Goal: Information Seeking & Learning: Learn about a topic

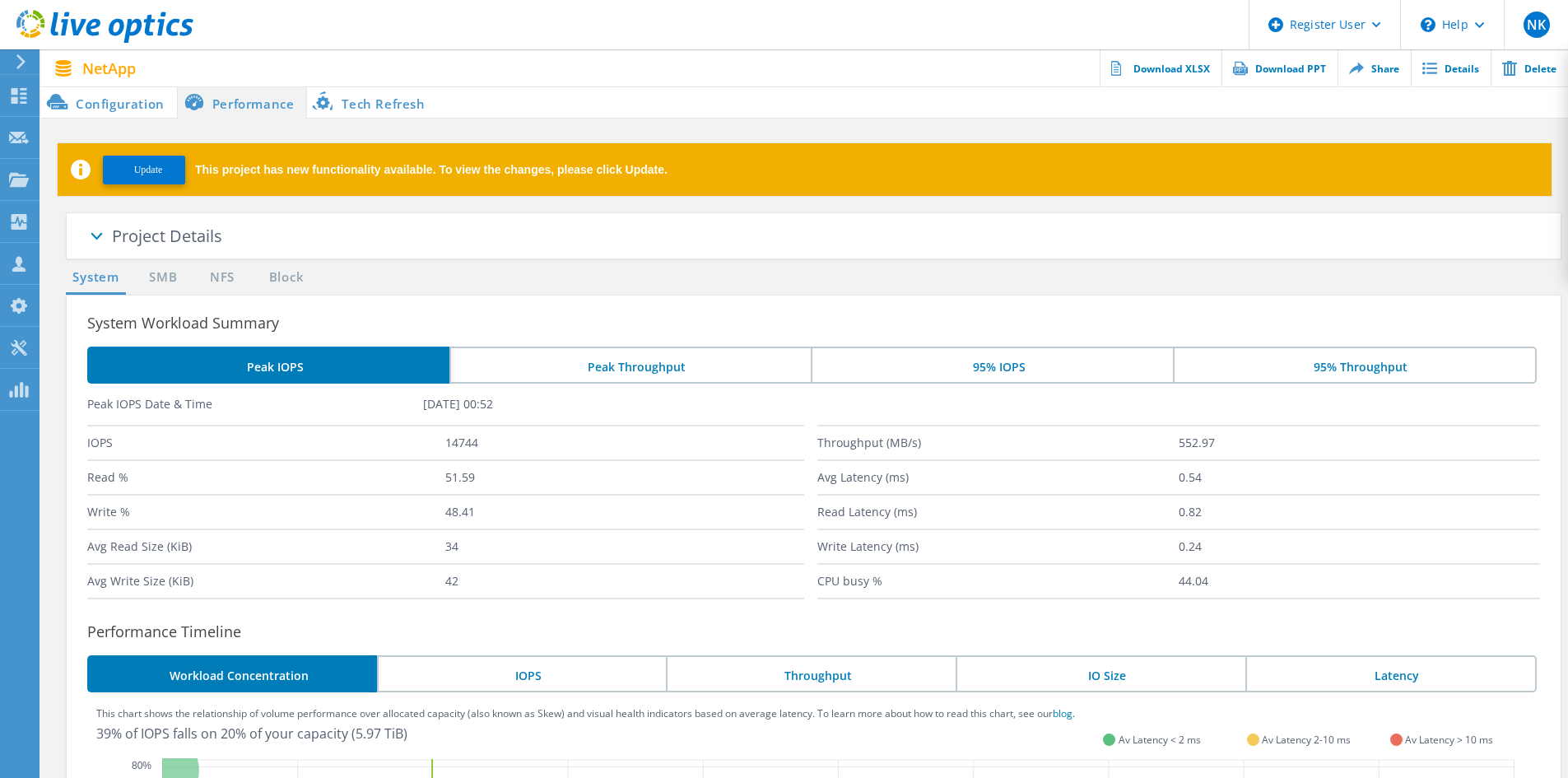
click at [138, 98] on li "Configuration" at bounding box center [108, 103] width 136 height 33
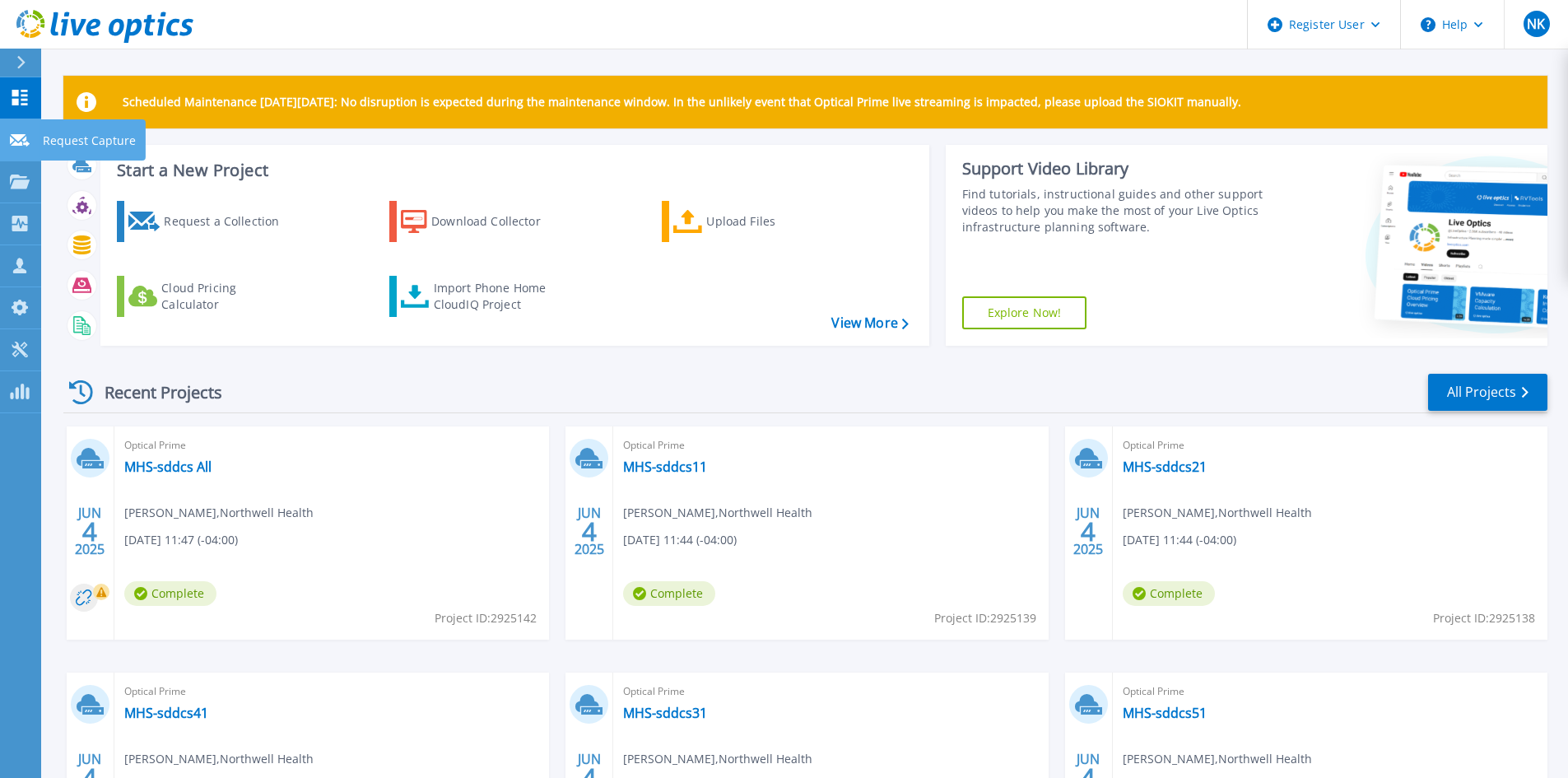
click at [7, 153] on link "Request Capture Request Capture" at bounding box center [20, 140] width 41 height 42
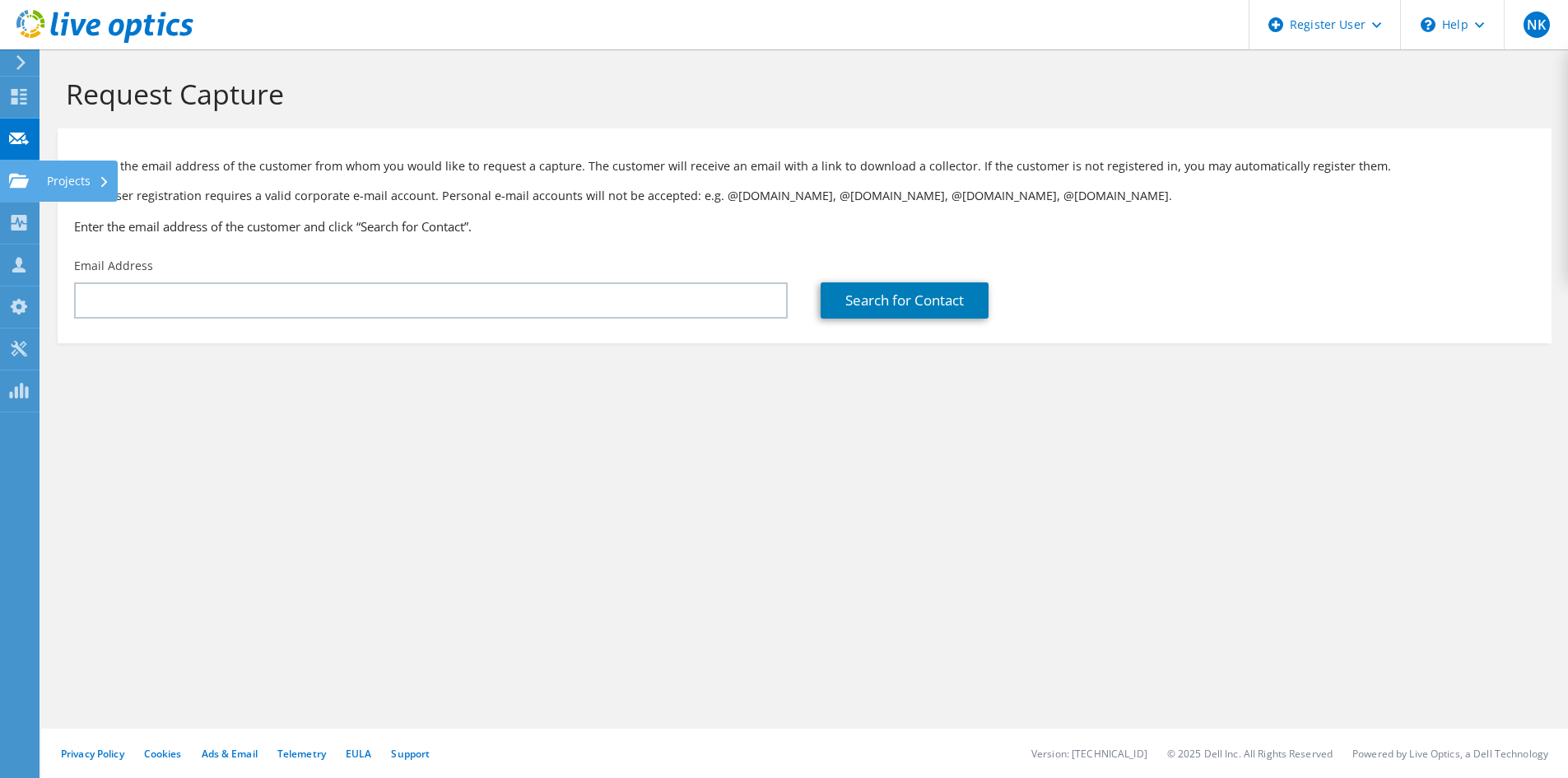
click at [79, 183] on div "Projects" at bounding box center [78, 181] width 79 height 41
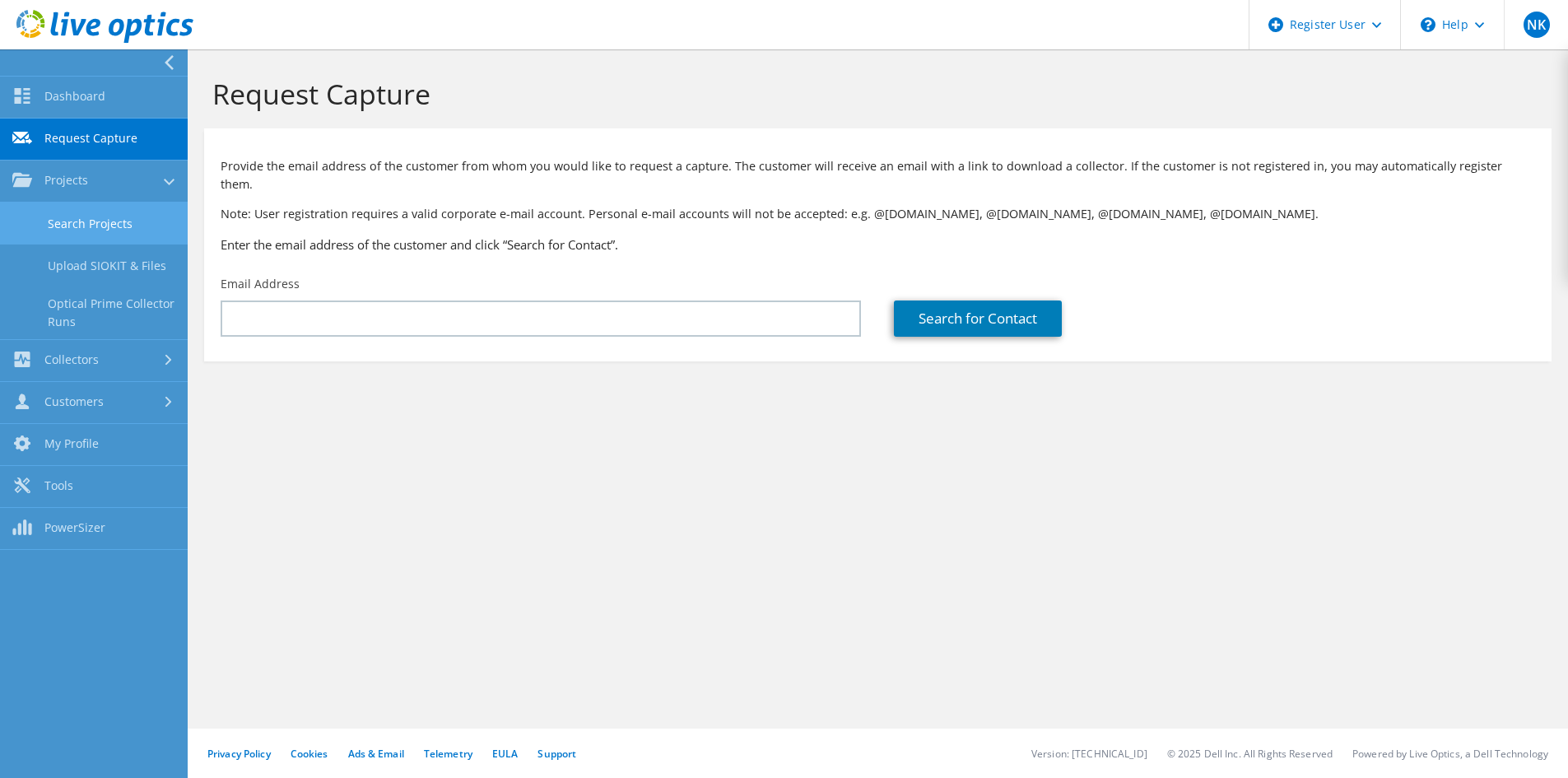
click at [108, 227] on link "Search Projects" at bounding box center [93, 223] width 188 height 42
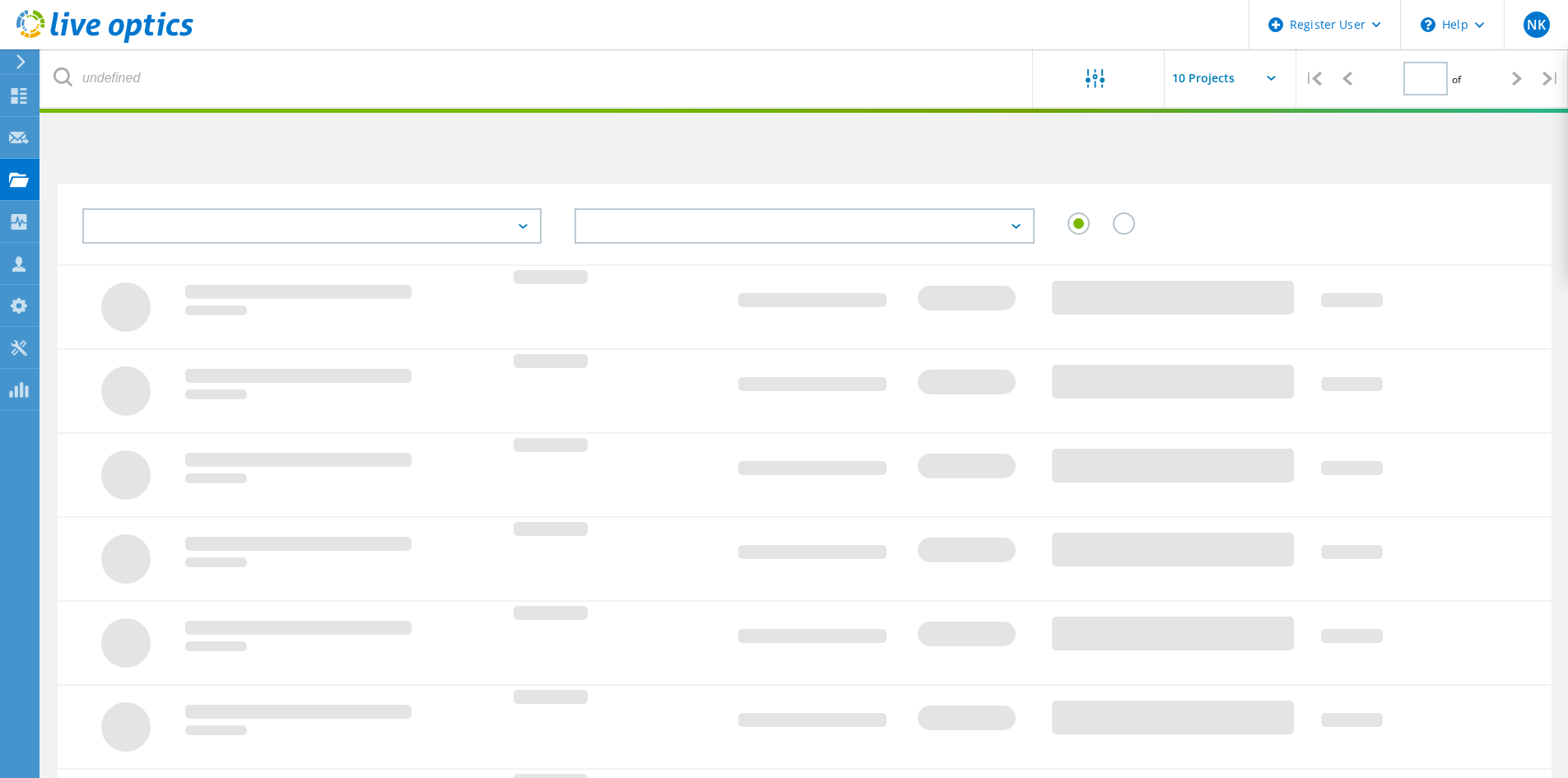
type input "1"
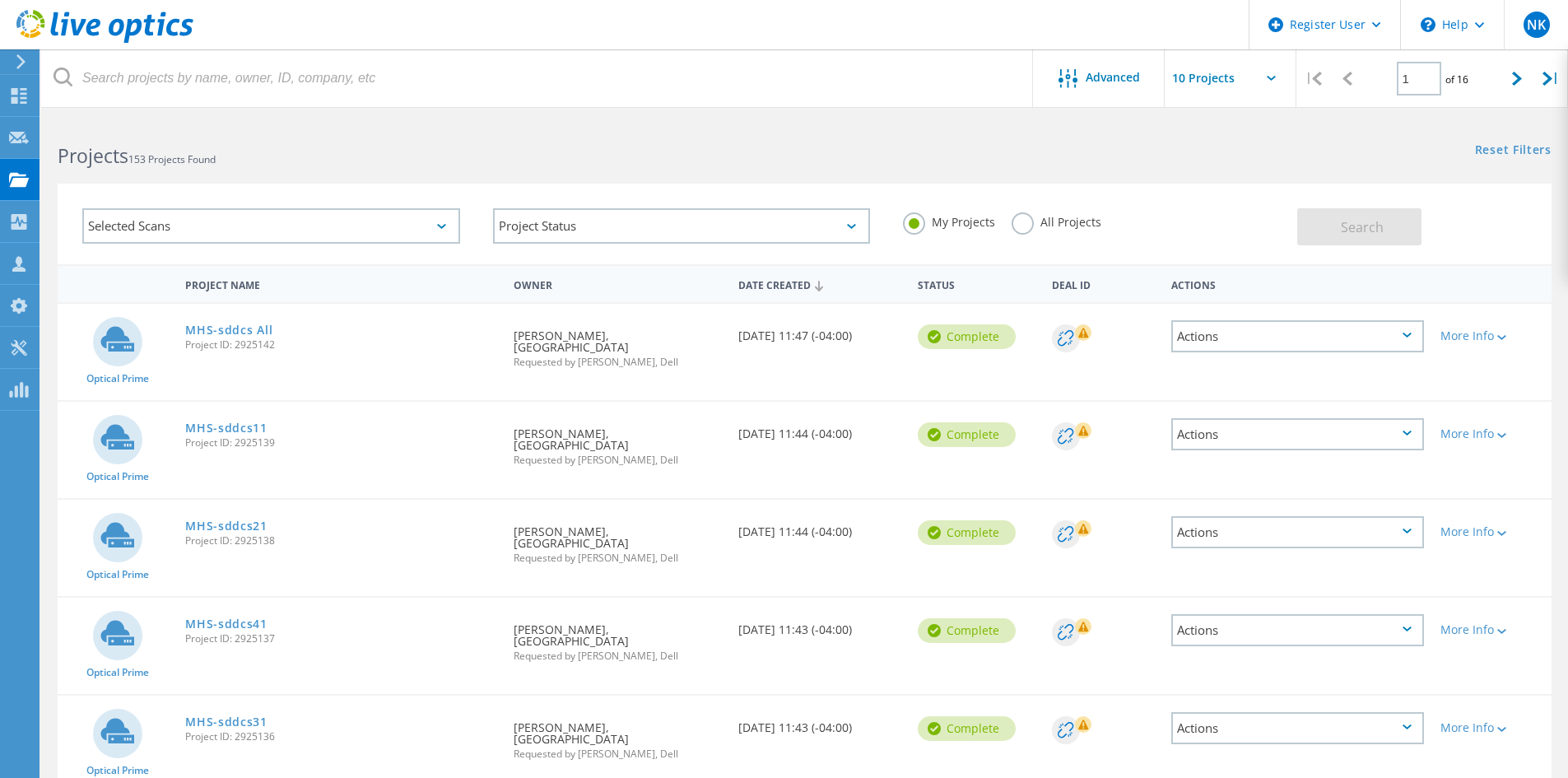
click at [1033, 215] on label "All Projects" at bounding box center [1057, 220] width 90 height 16
click at [0, 0] on input "All Projects" at bounding box center [0, 0] width 0 height 0
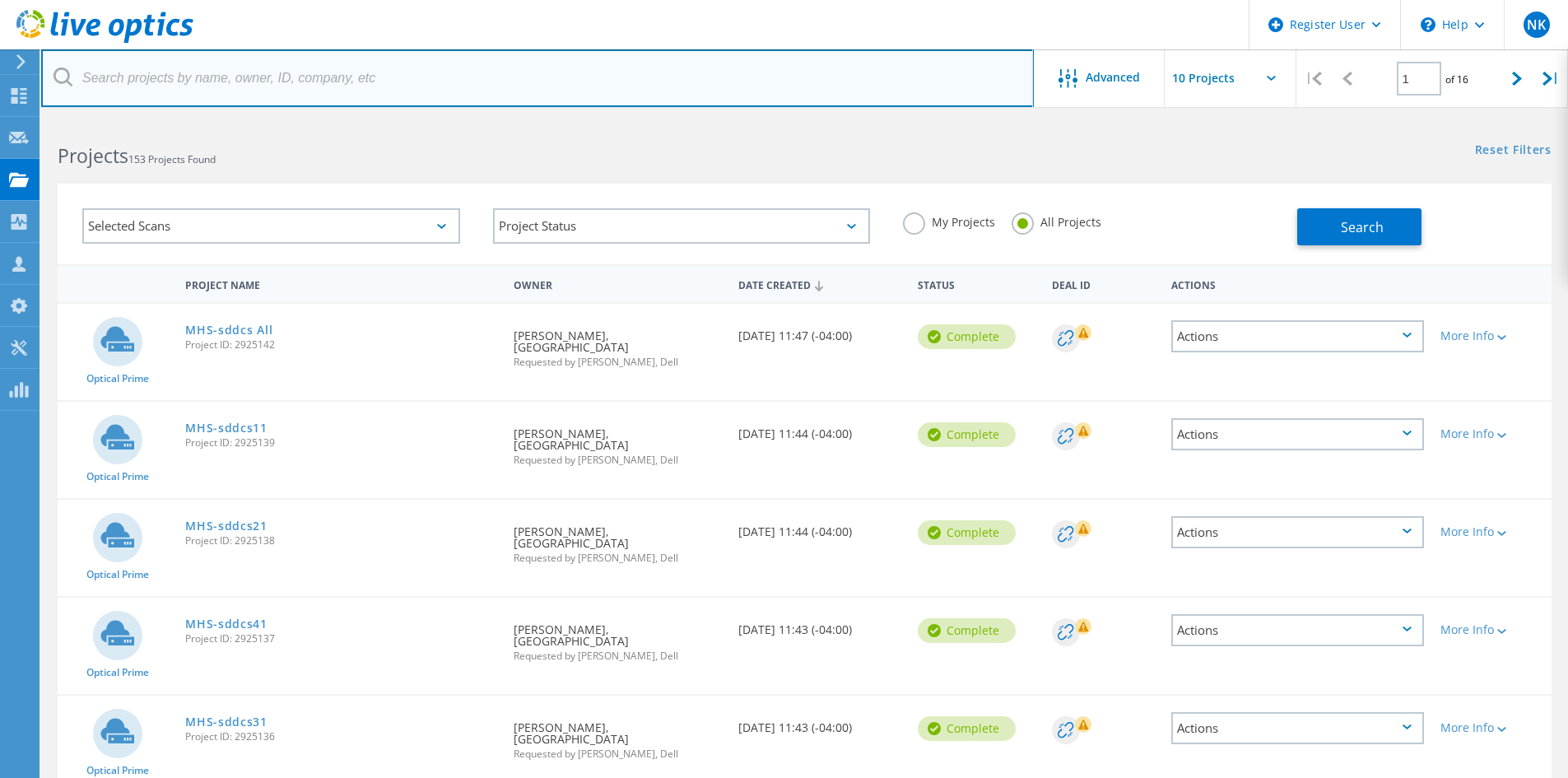
click at [217, 86] on input "text" at bounding box center [537, 78] width 993 height 58
paste input "S72SDEIGINR"
drag, startPoint x: 181, startPoint y: 73, endPoint x: 79, endPoint y: 49, distance: 104.8
click at [79, 49] on input "S72SDEIGINR" at bounding box center [537, 78] width 993 height 58
paste input "3033077"
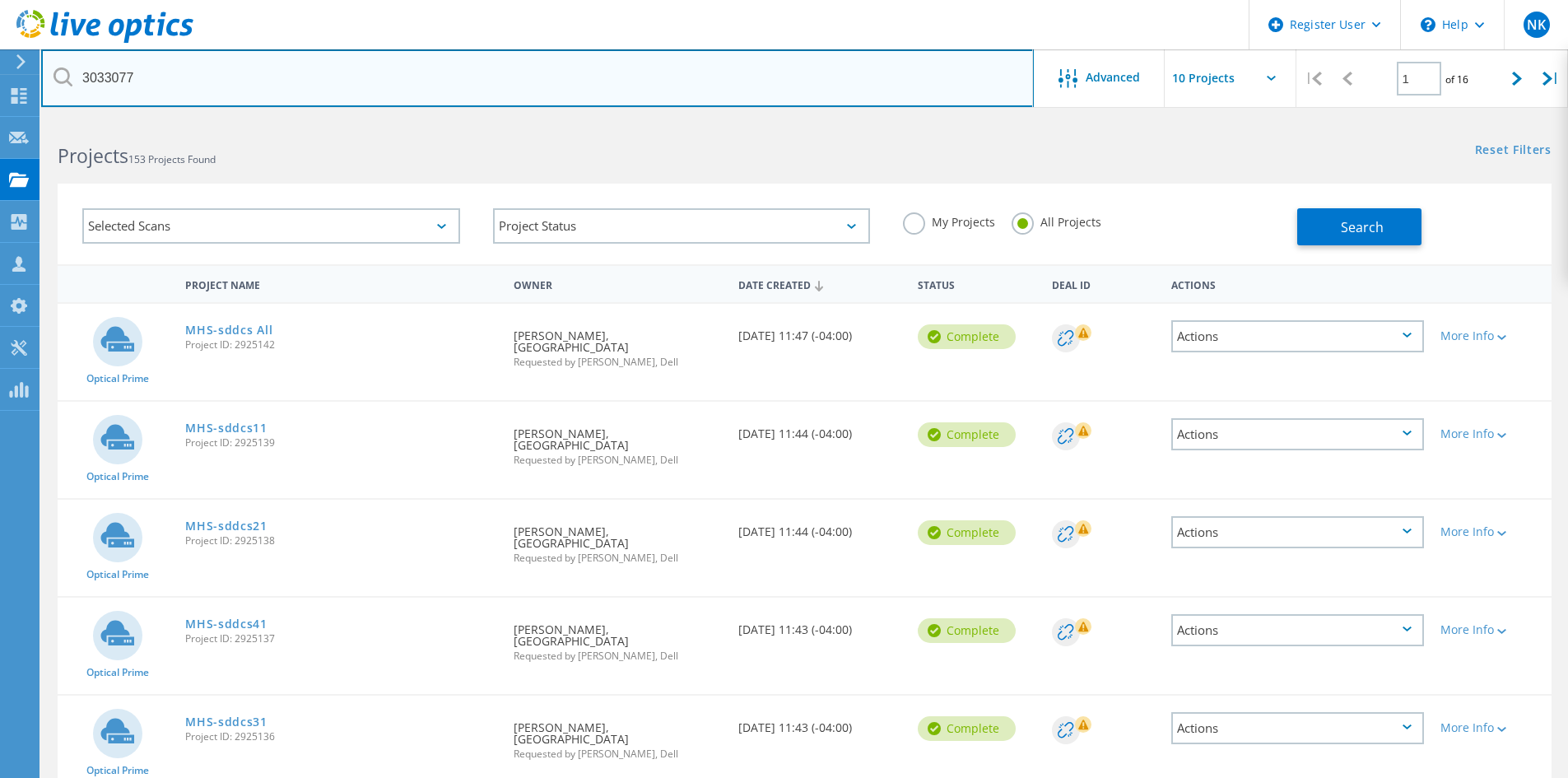
type input "3033077"
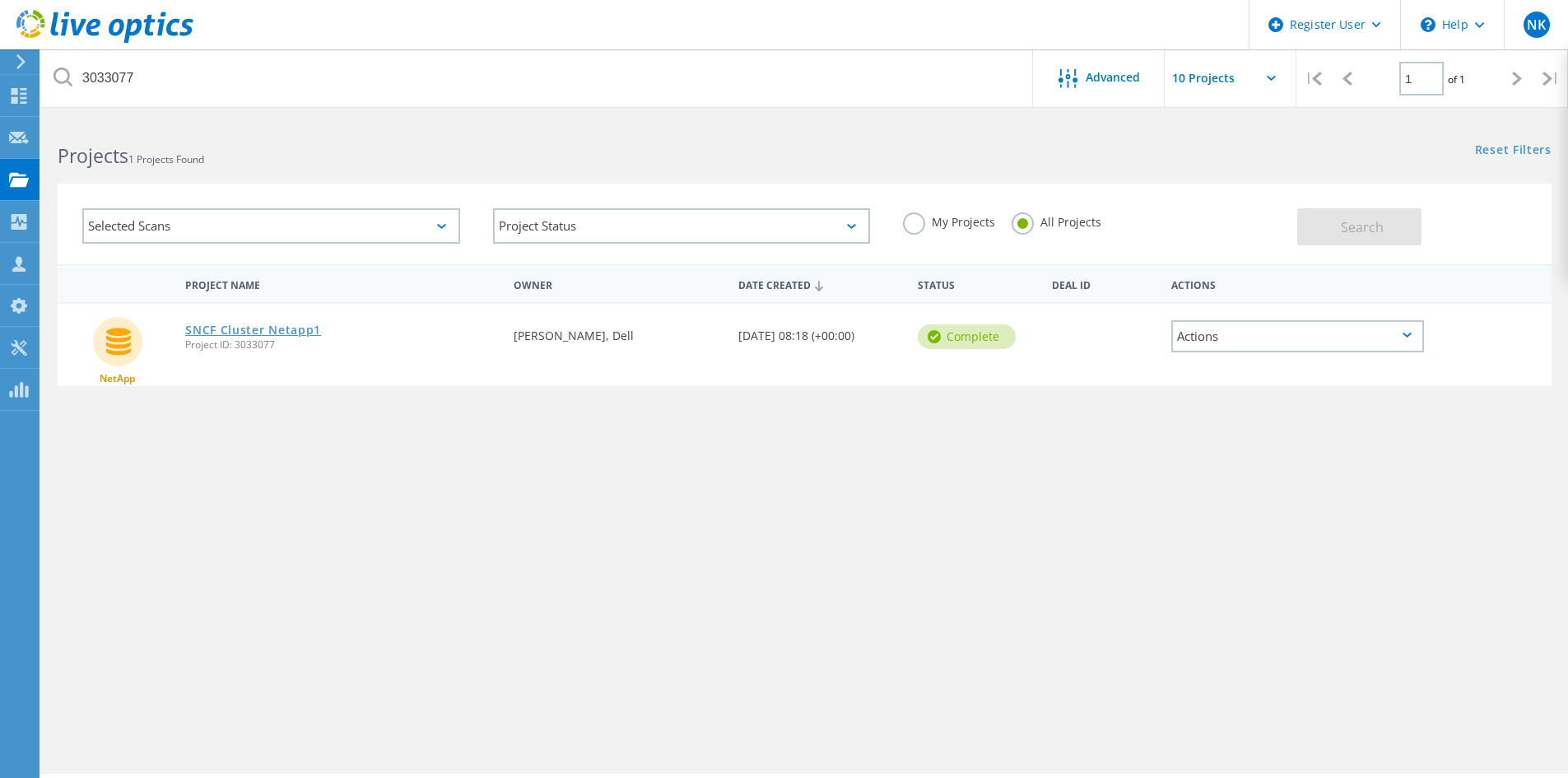
click at [258, 334] on link "SNCF Cluster Netapp1" at bounding box center [253, 330] width 136 height 12
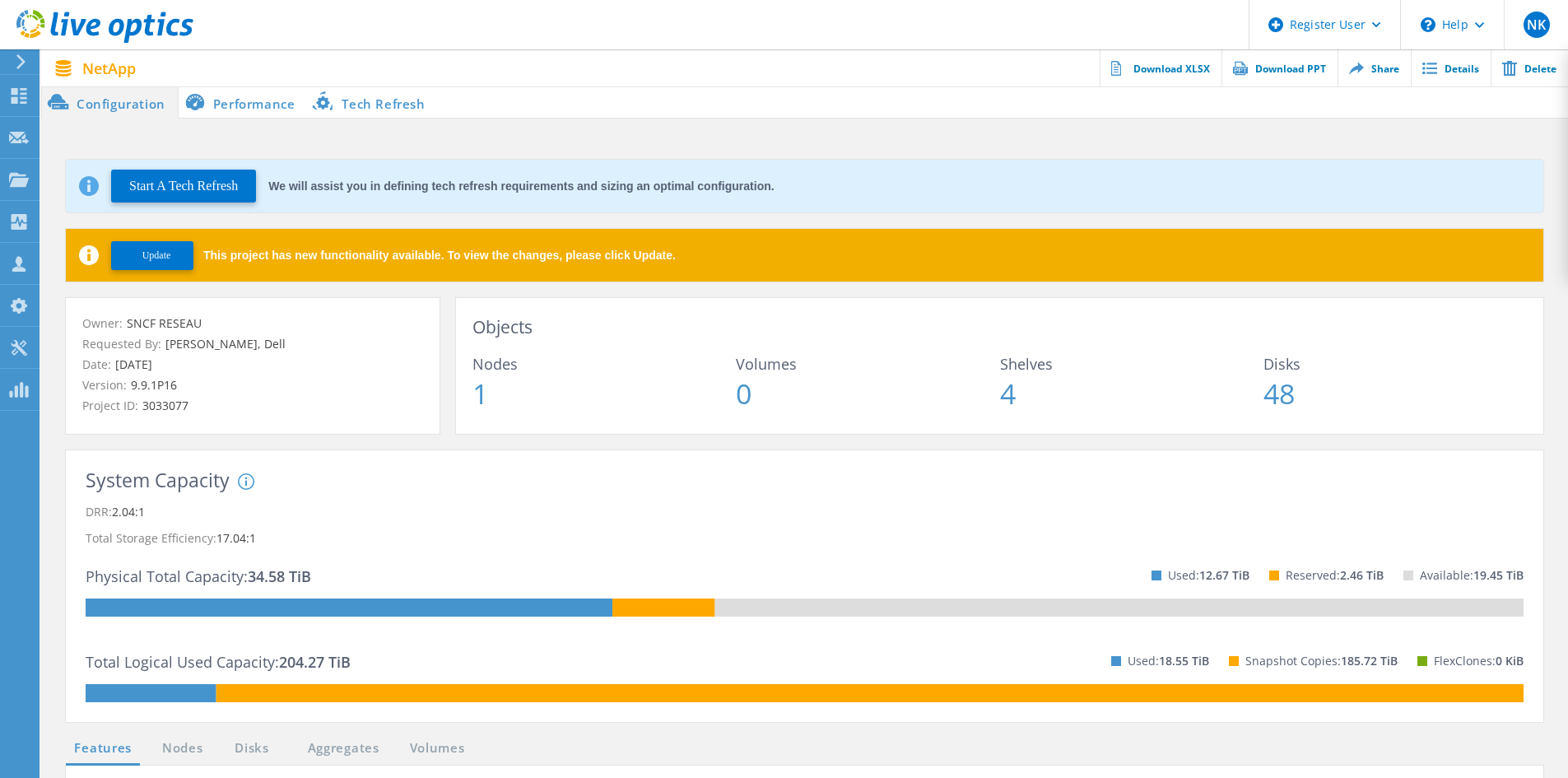
click at [244, 109] on li "Performance" at bounding box center [243, 103] width 129 height 33
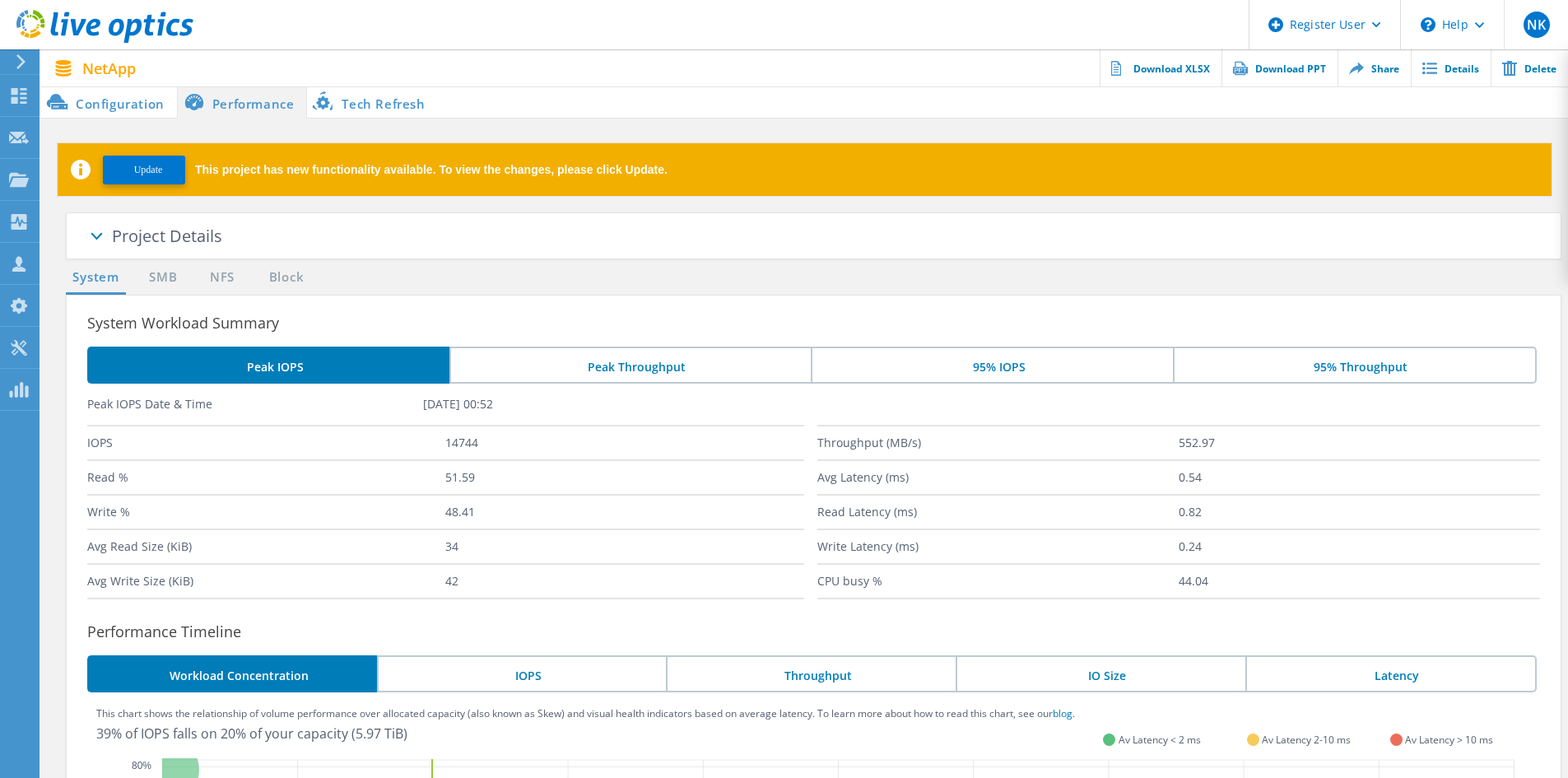
click at [961, 369] on li "95% IOPS" at bounding box center [992, 365] width 363 height 37
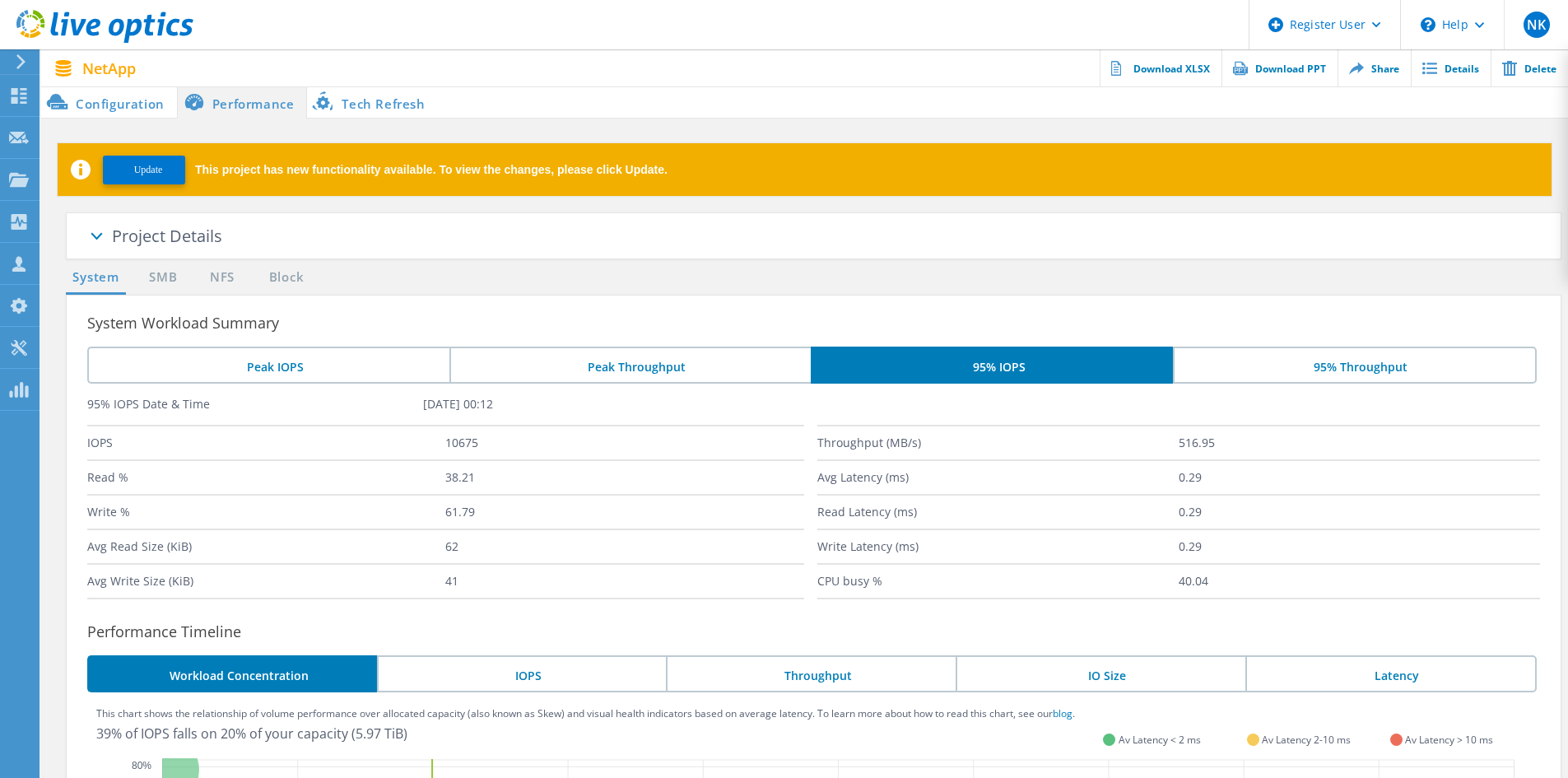
click at [278, 358] on li "Peak IOPS" at bounding box center [268, 365] width 363 height 37
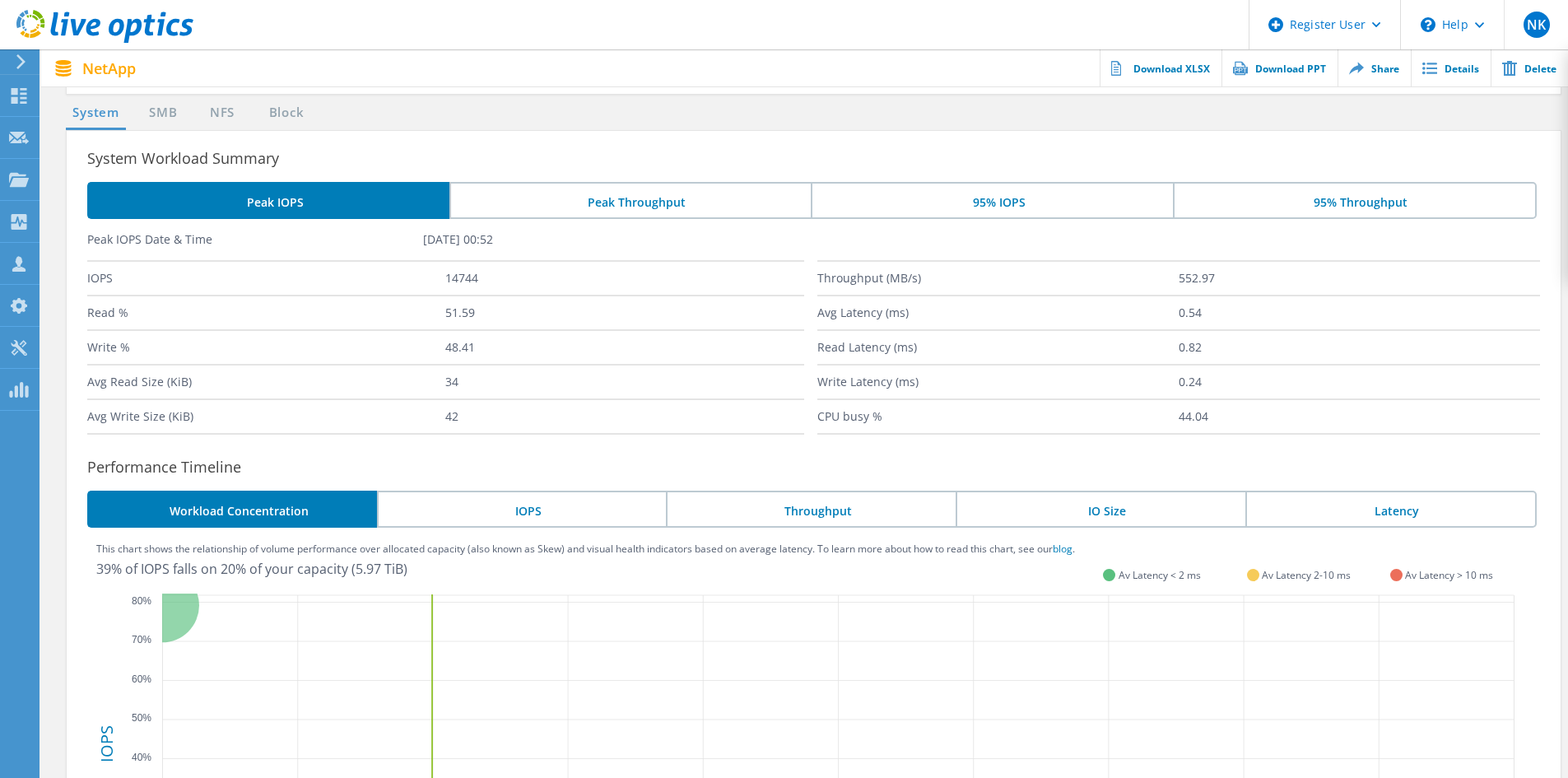
scroll to position [329, 0]
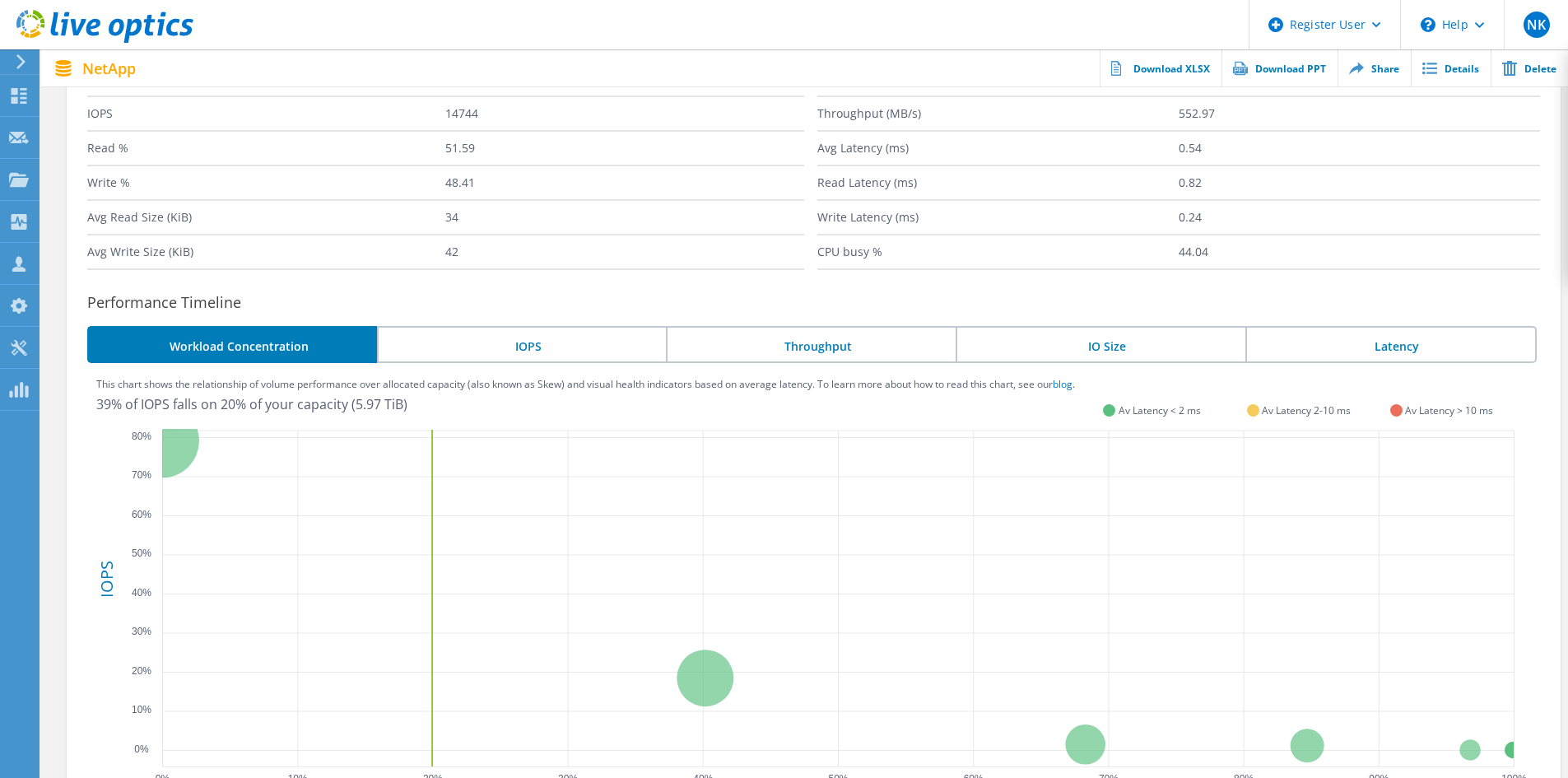
click at [1365, 343] on li "Latency" at bounding box center [1391, 344] width 292 height 37
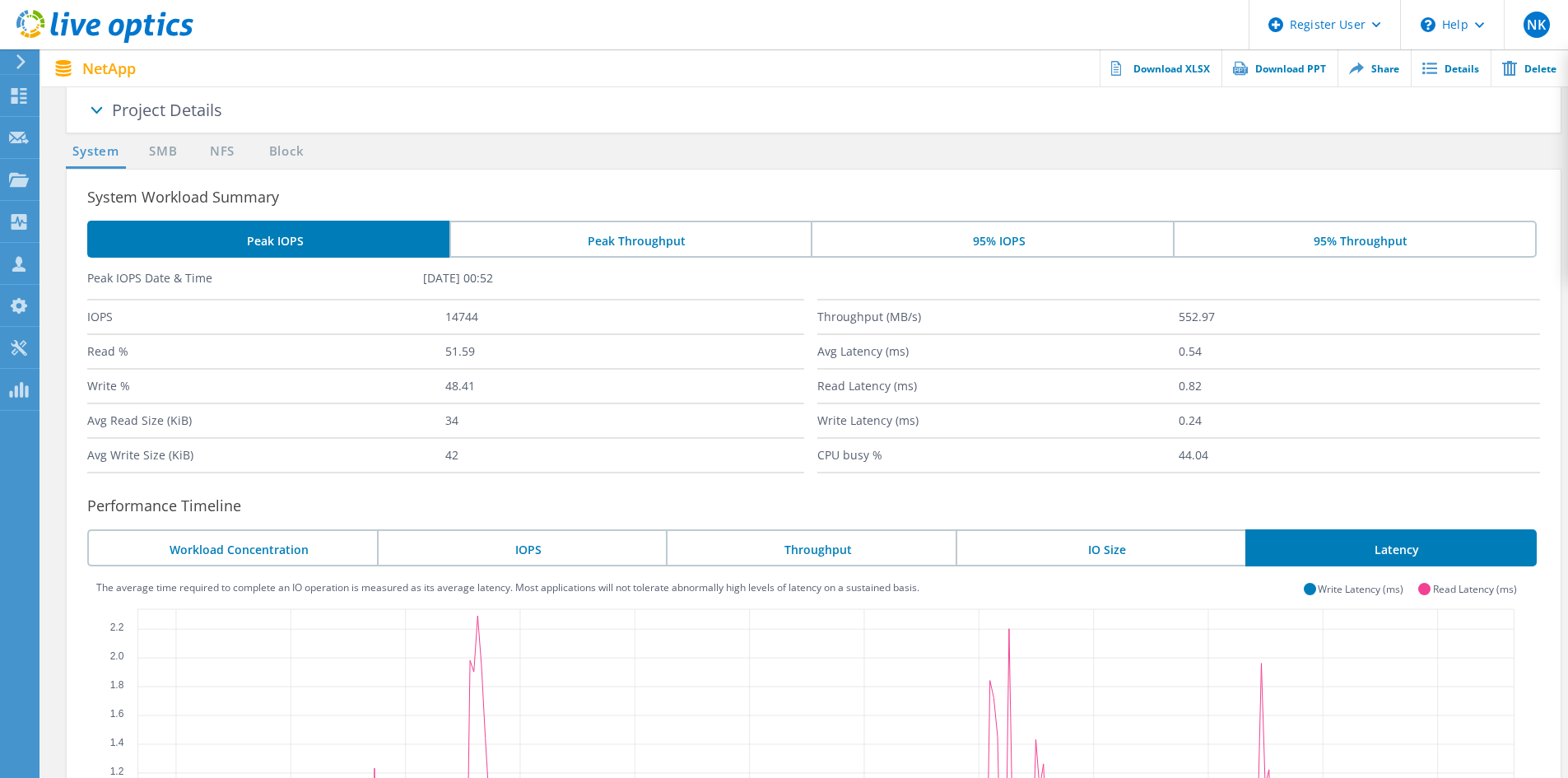
scroll to position [105, 0]
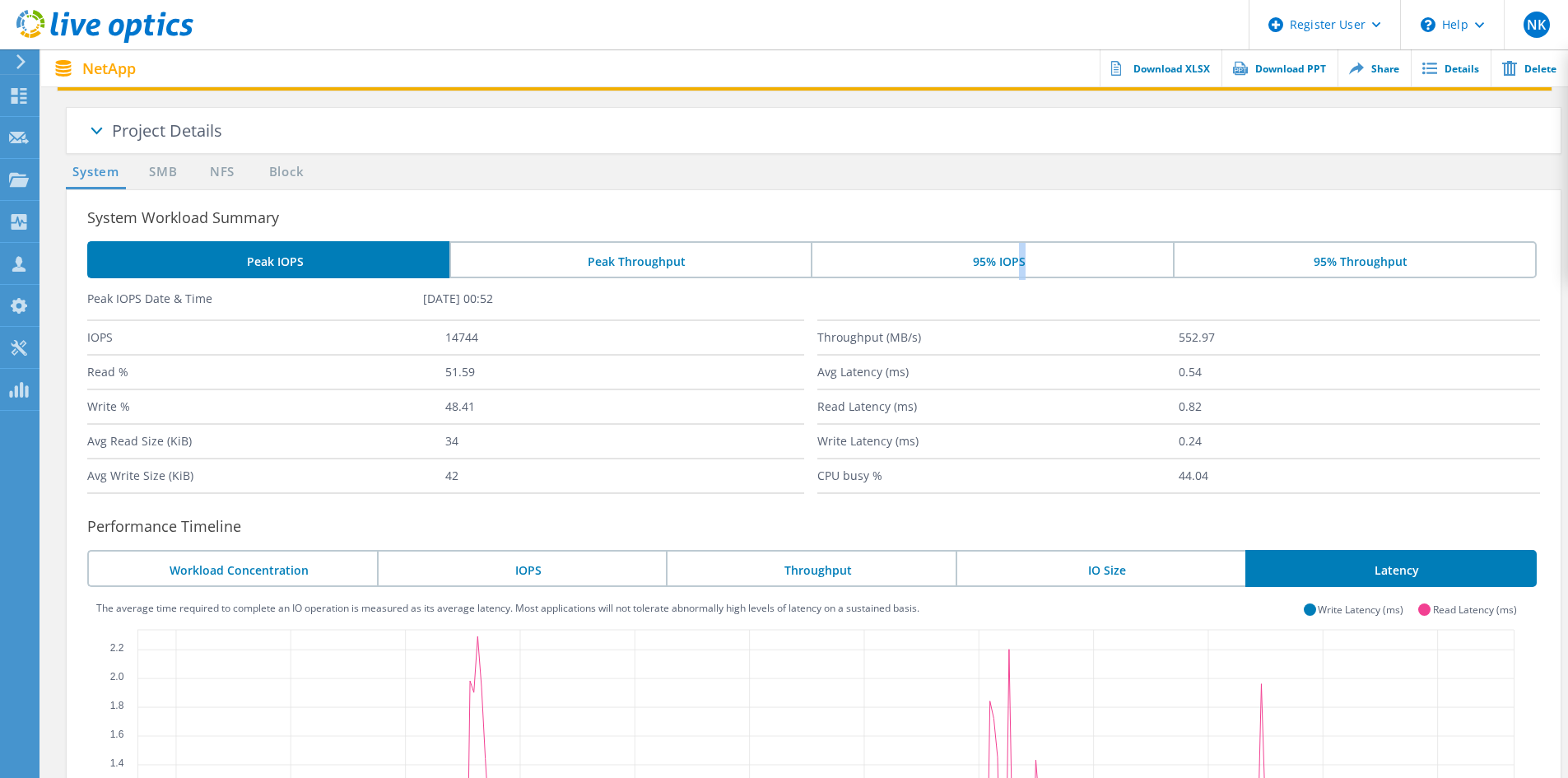
click at [1015, 260] on li "95% IOPS" at bounding box center [992, 259] width 363 height 37
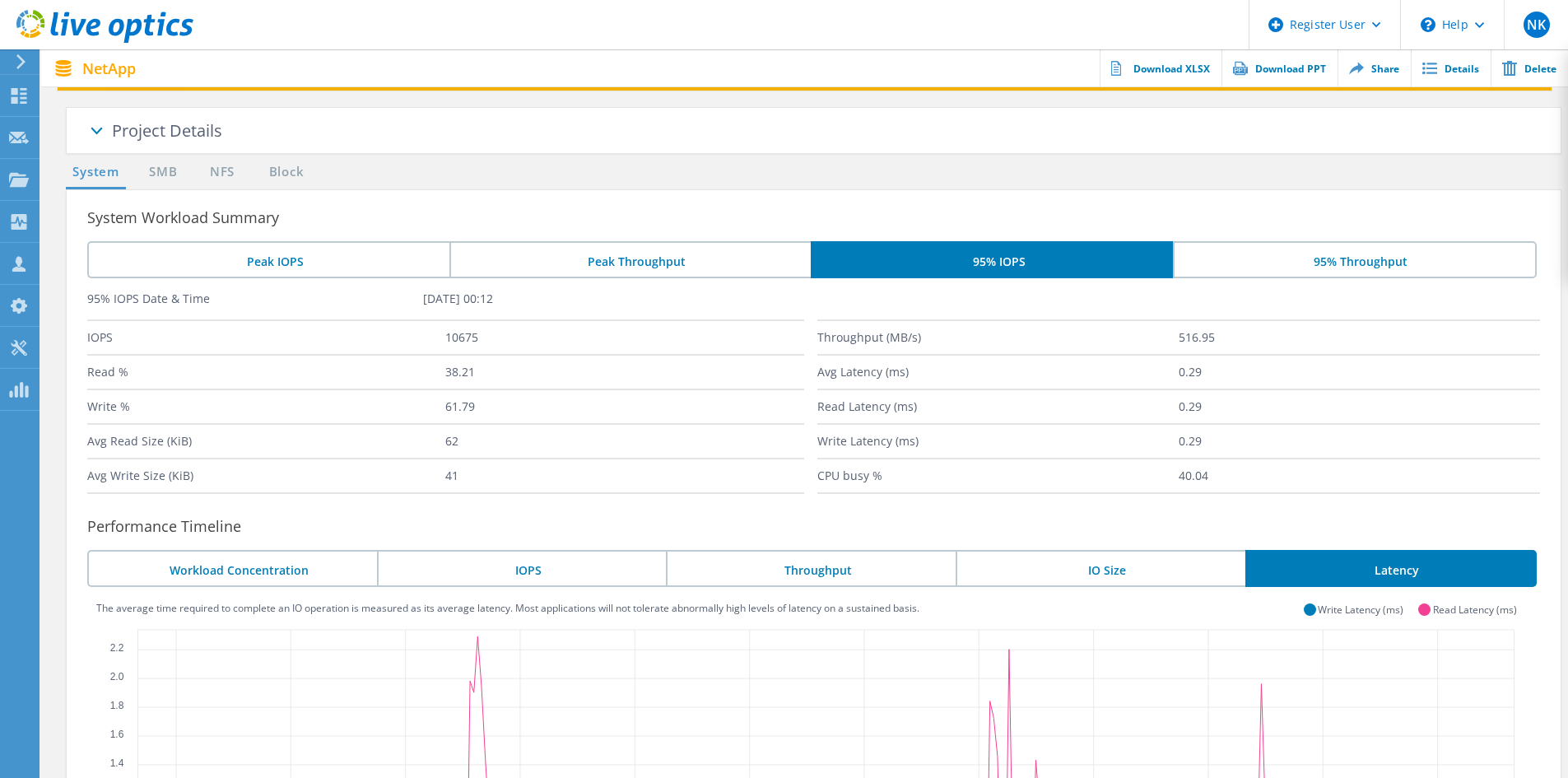
click at [985, 260] on li "95% IOPS" at bounding box center [992, 259] width 363 height 37
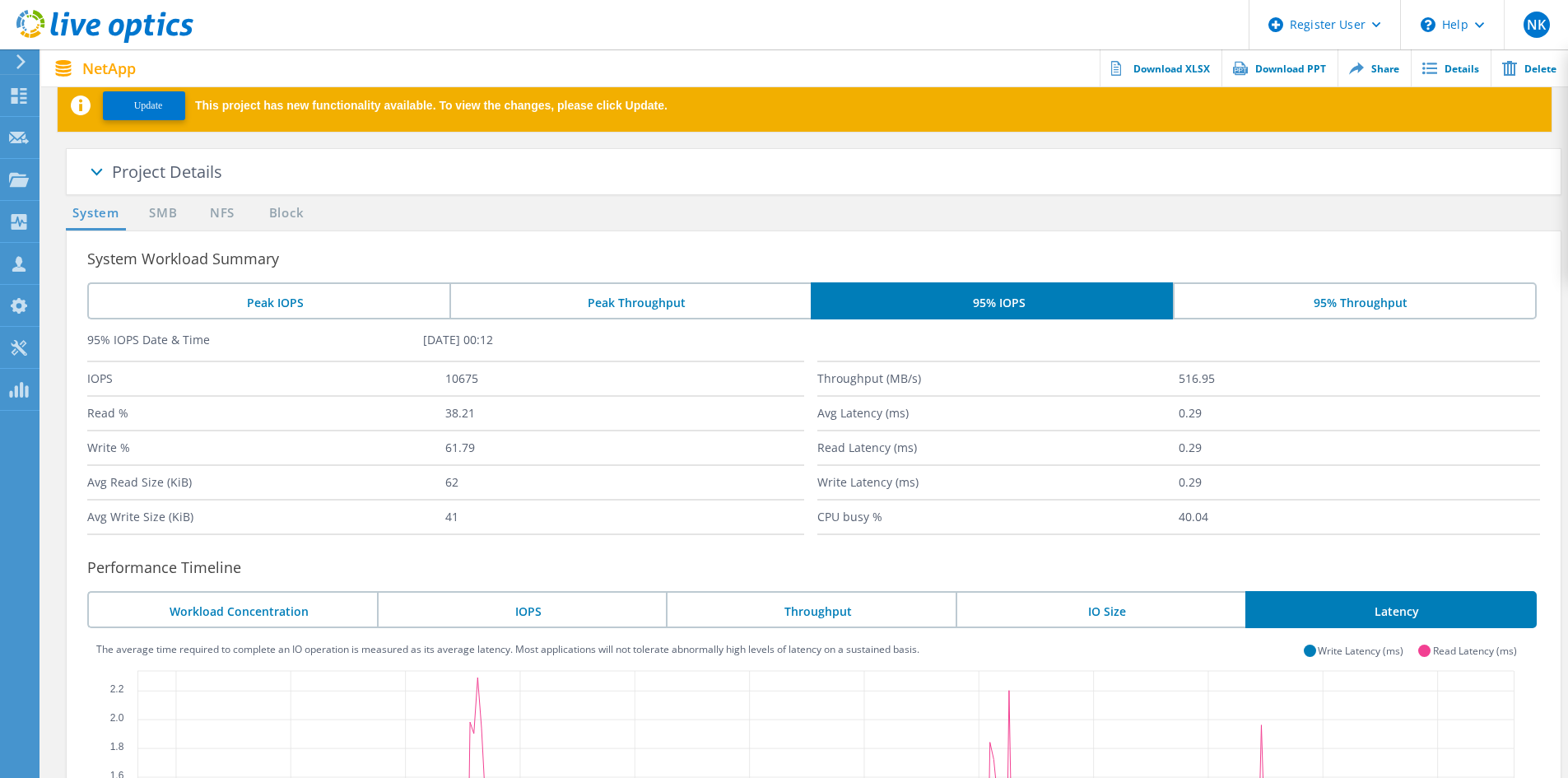
scroll to position [0, 0]
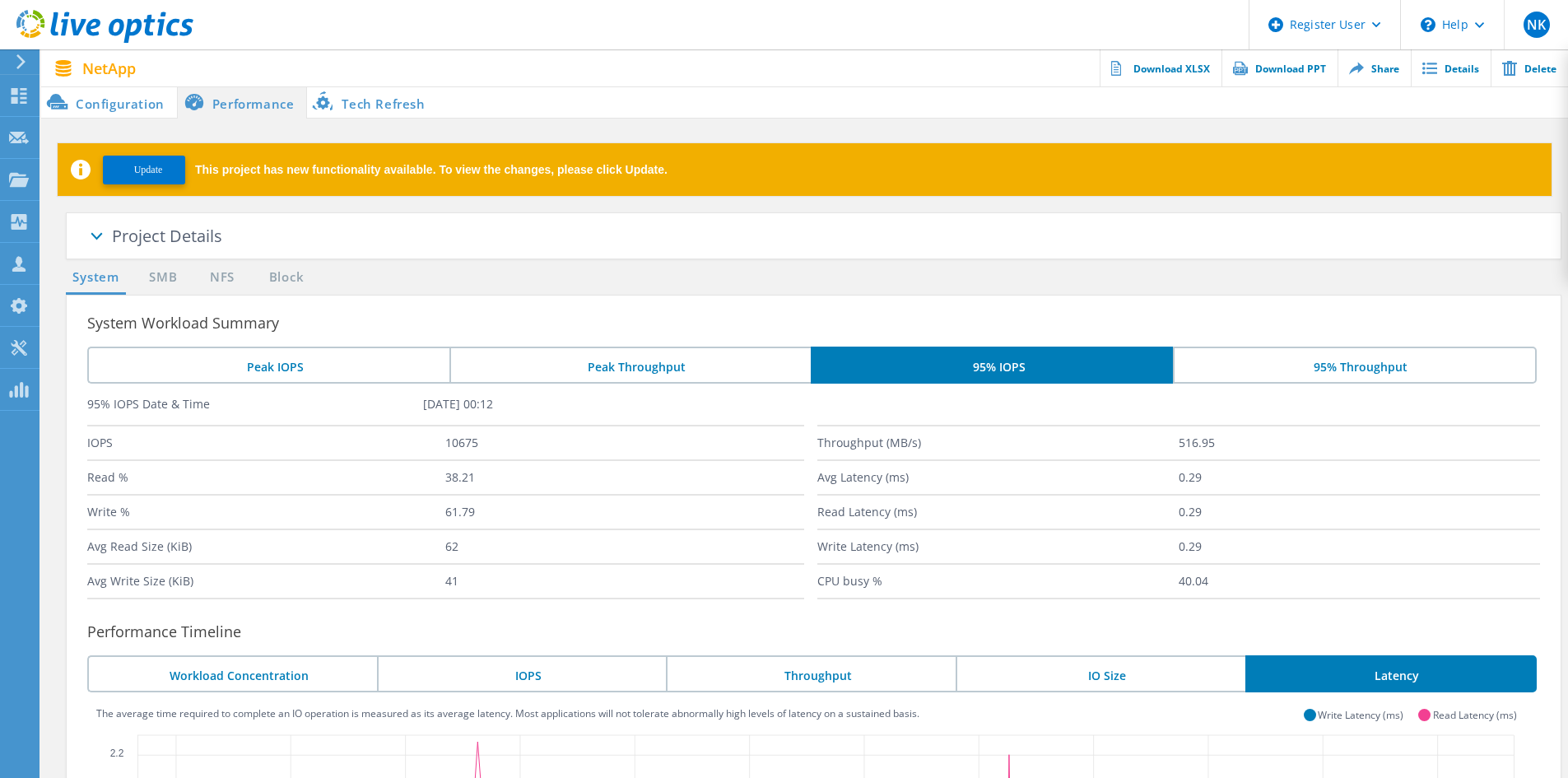
click at [129, 95] on li "Configuration" at bounding box center [108, 103] width 136 height 33
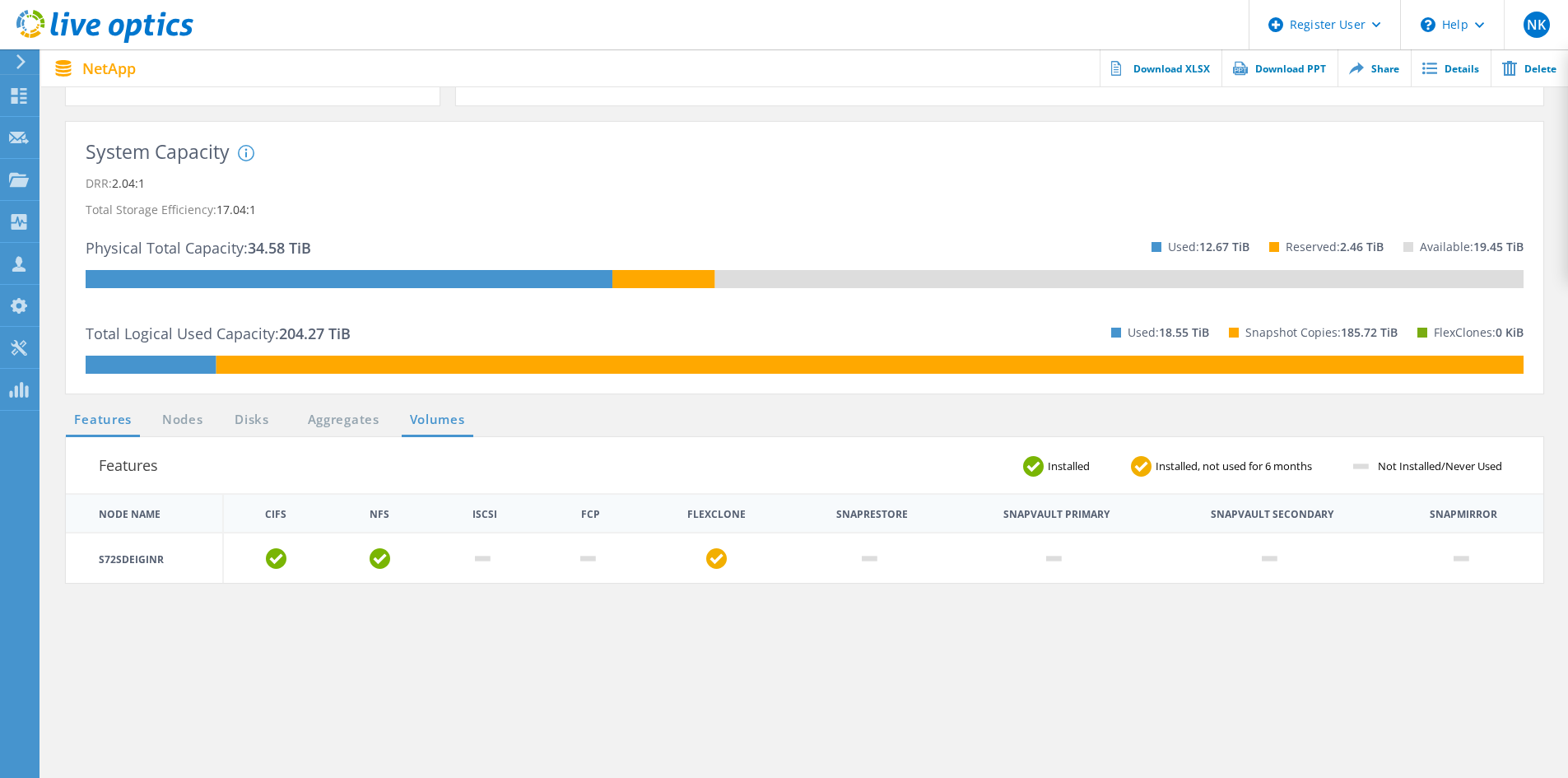
scroll to position [329, 0]
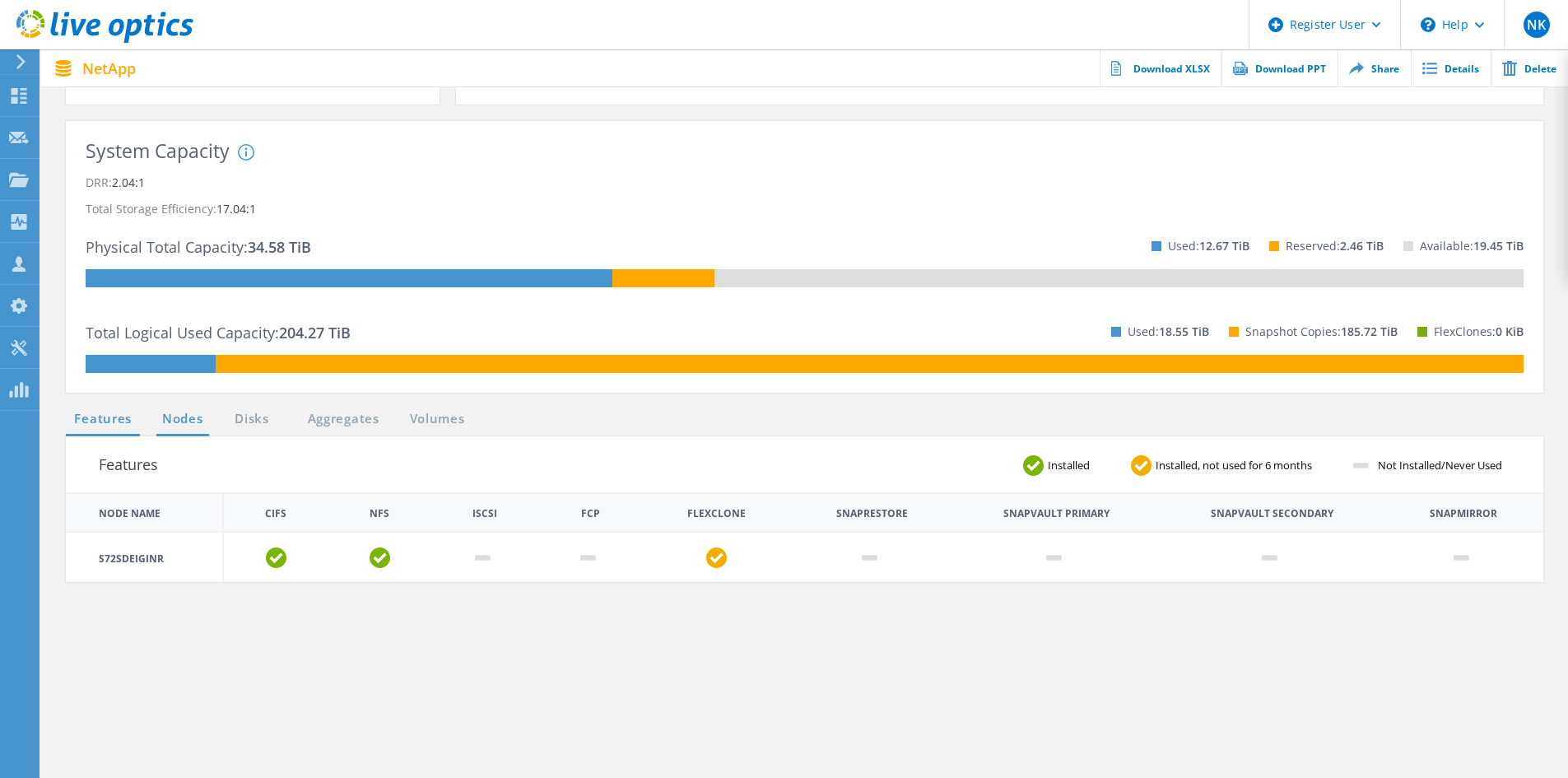
click at [179, 416] on link "Nodes" at bounding box center [183, 419] width 53 height 21
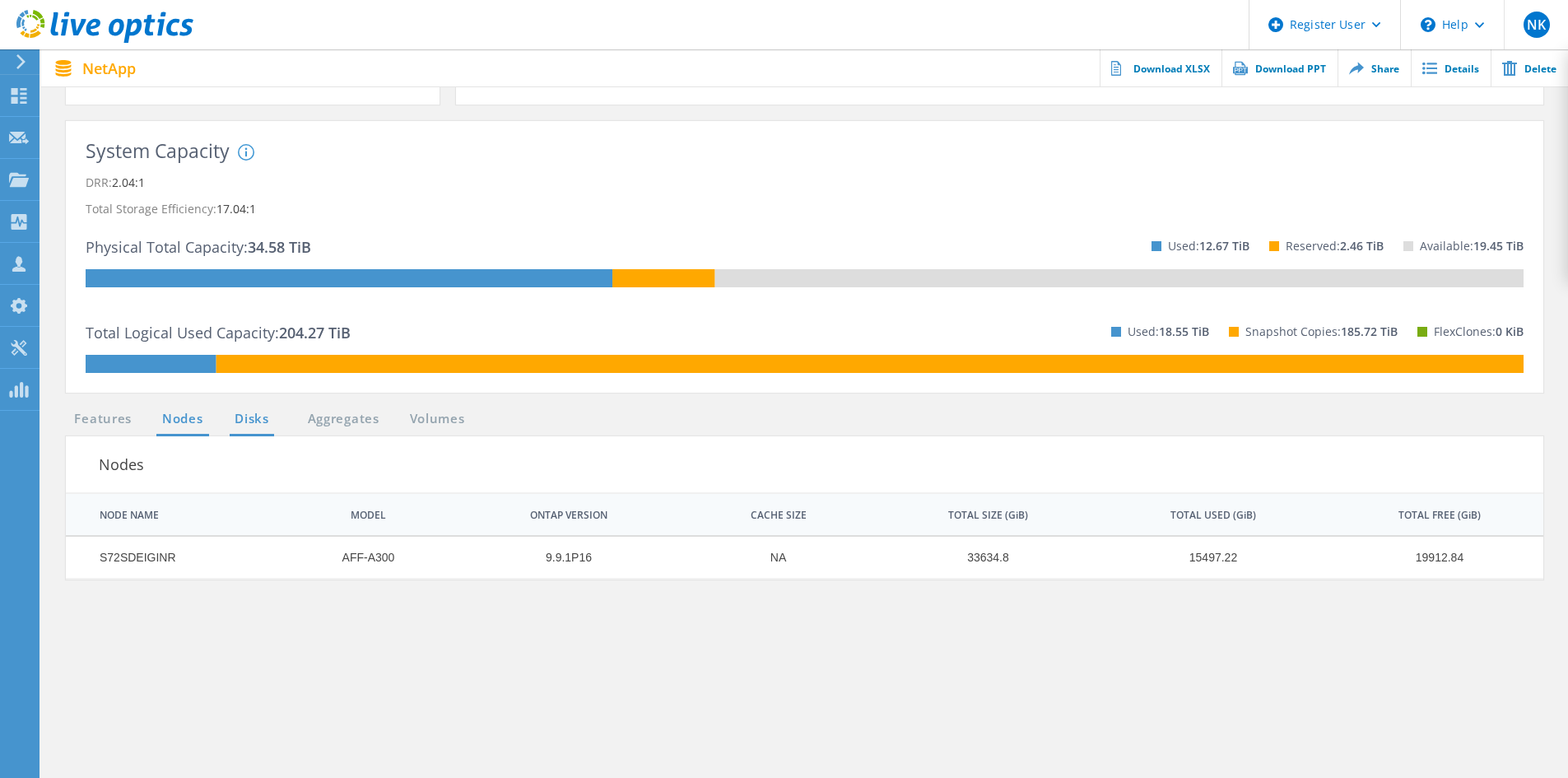
click at [243, 419] on link "Disks" at bounding box center [252, 419] width 44 height 21
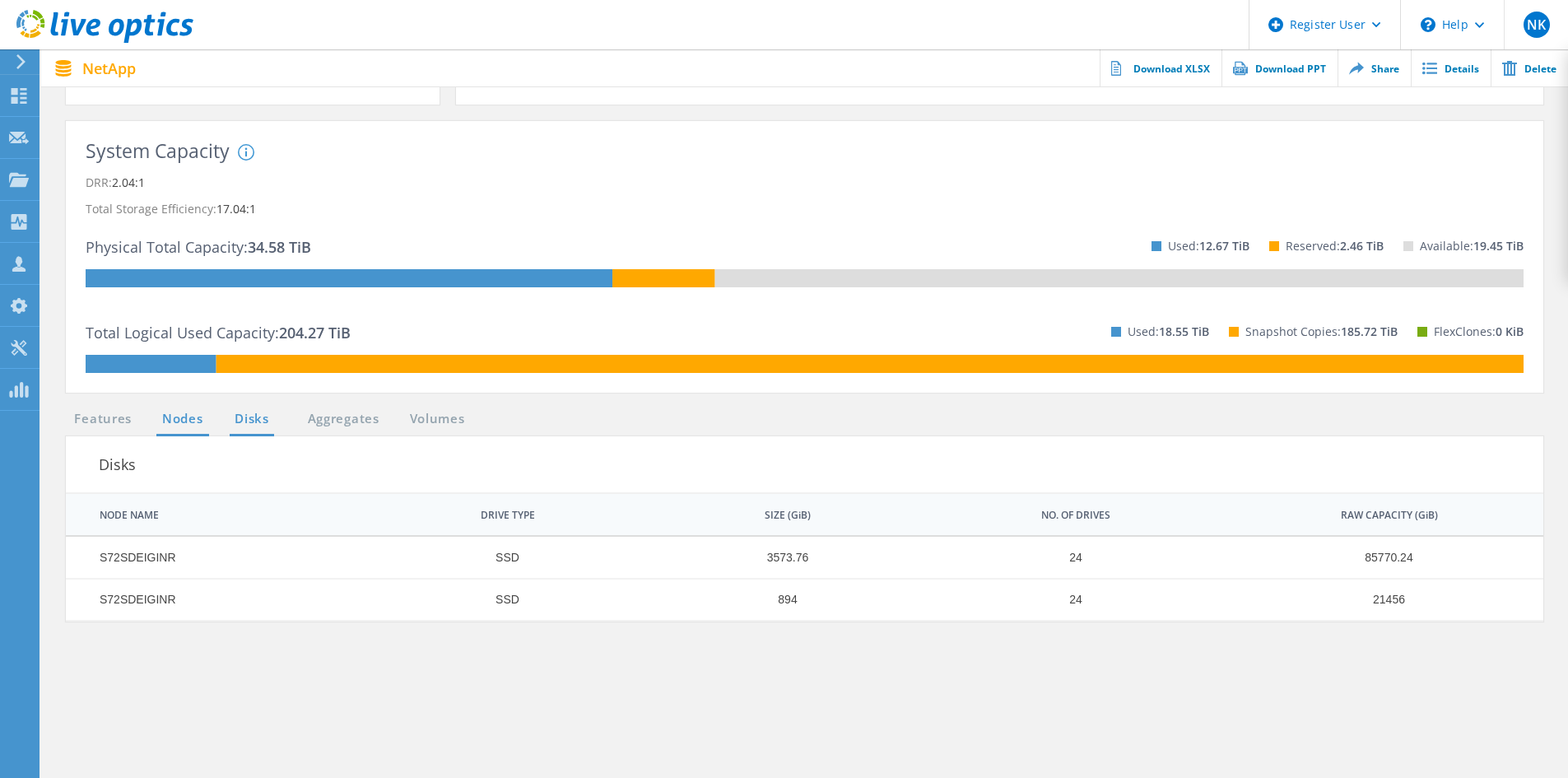
click at [171, 419] on link "Nodes" at bounding box center [183, 419] width 53 height 21
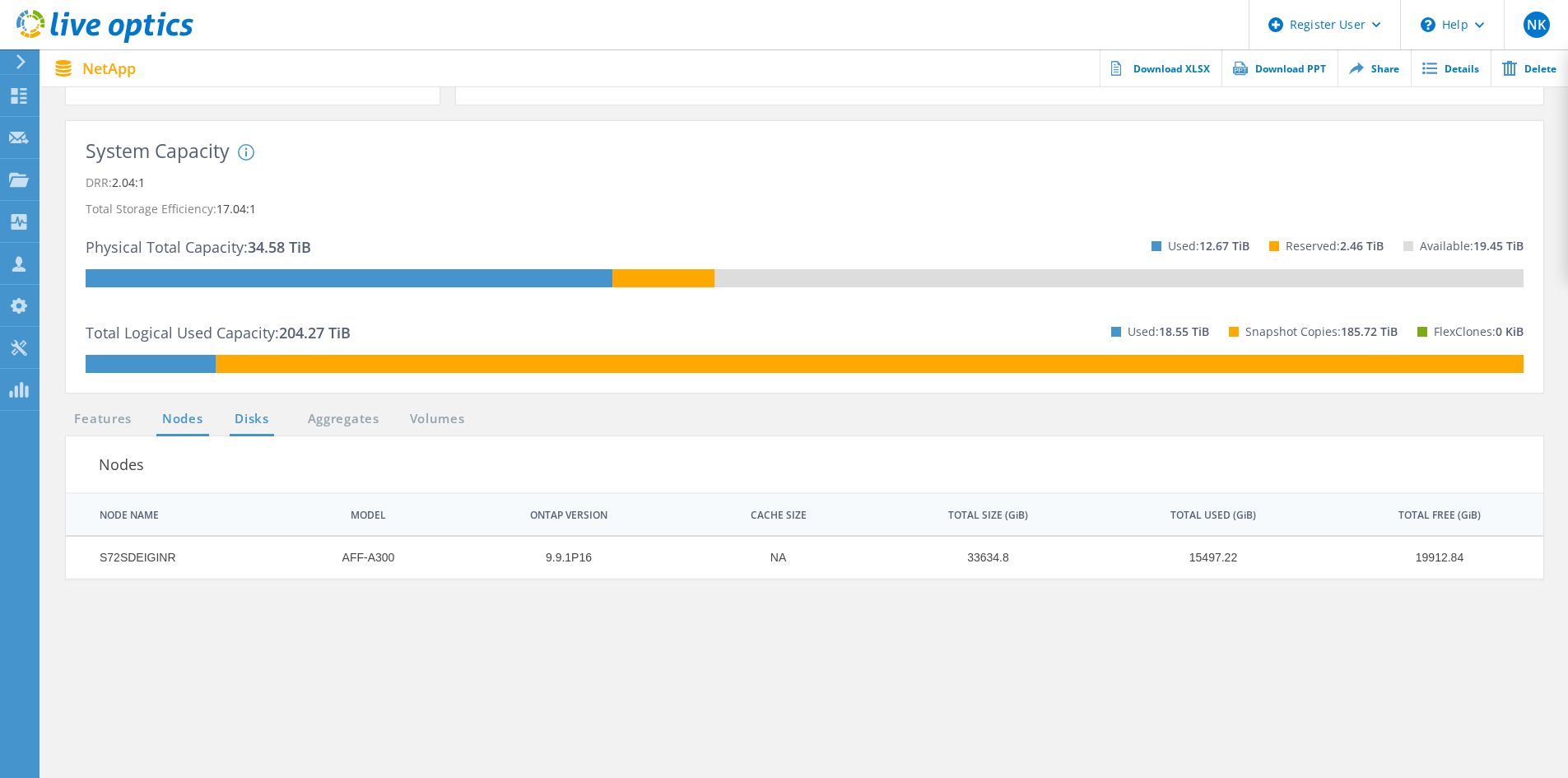
click at [244, 414] on link "Disks" at bounding box center [252, 419] width 44 height 21
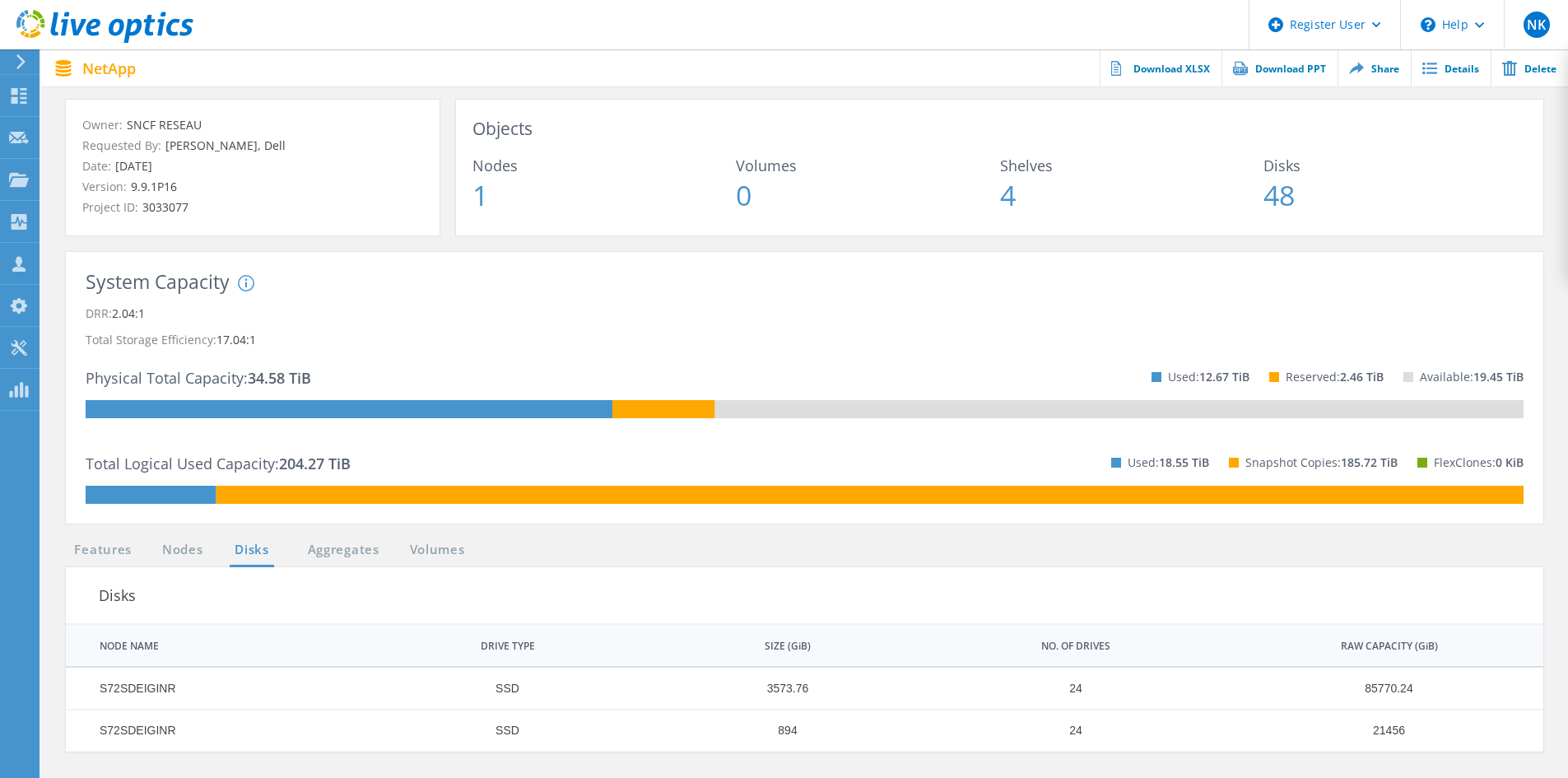
scroll to position [0, 0]
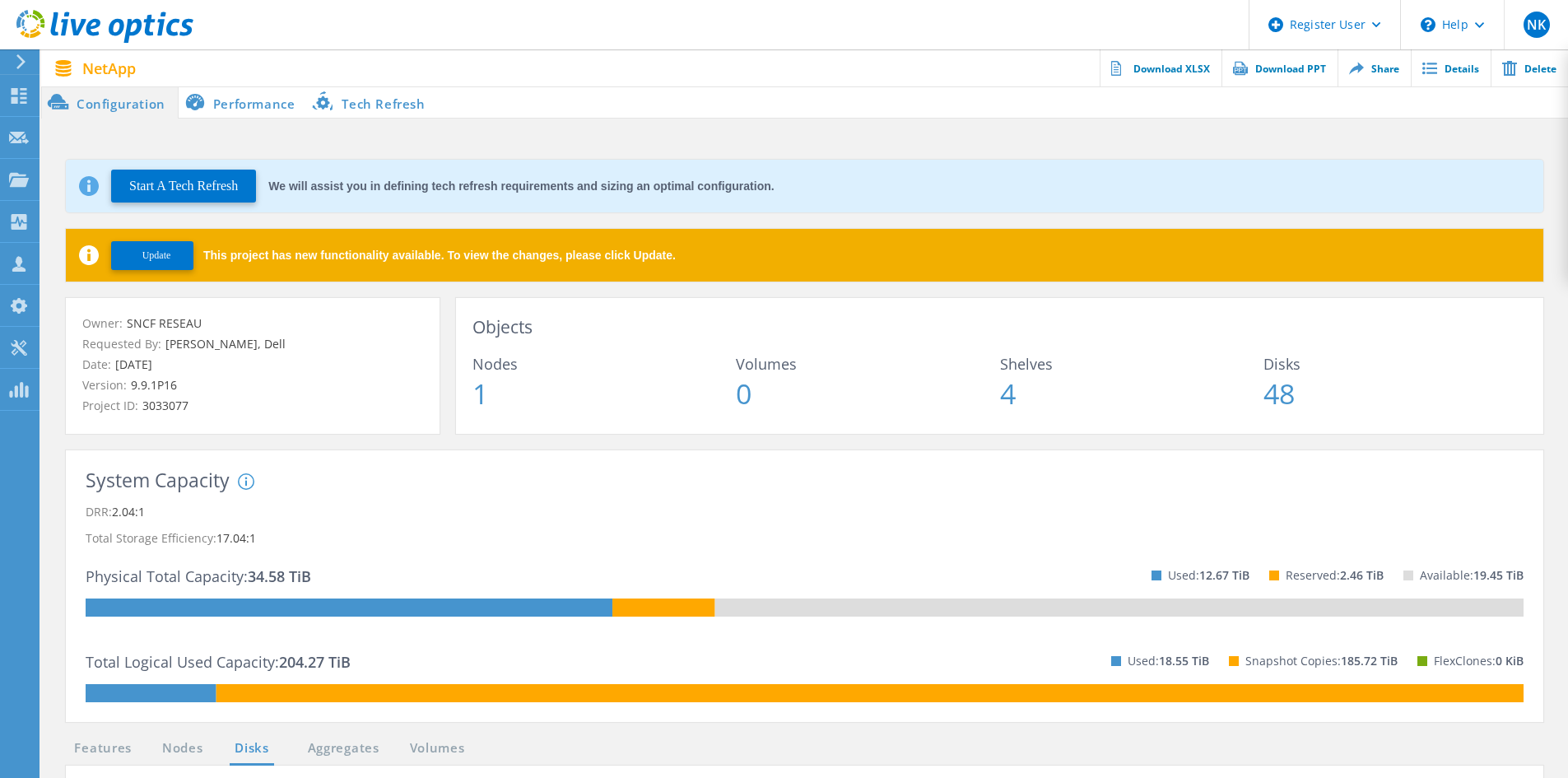
click at [274, 98] on li "Performance" at bounding box center [243, 103] width 129 height 33
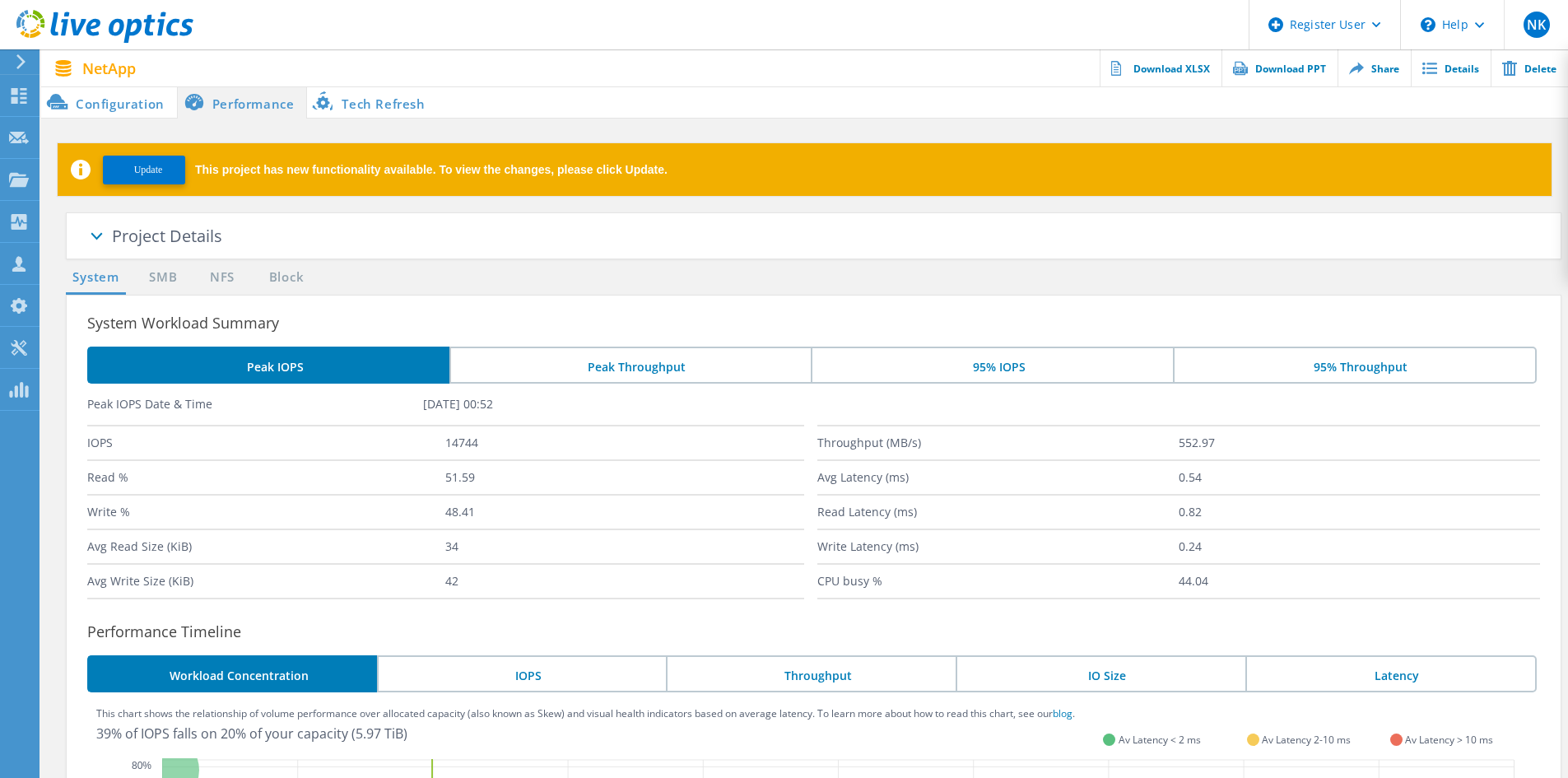
scroll to position [83, 0]
